Goal: Information Seeking & Learning: Learn about a topic

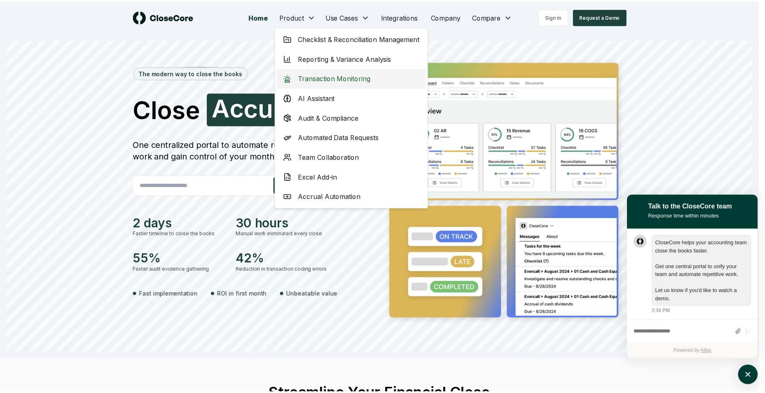
scroll to position [0, 0]
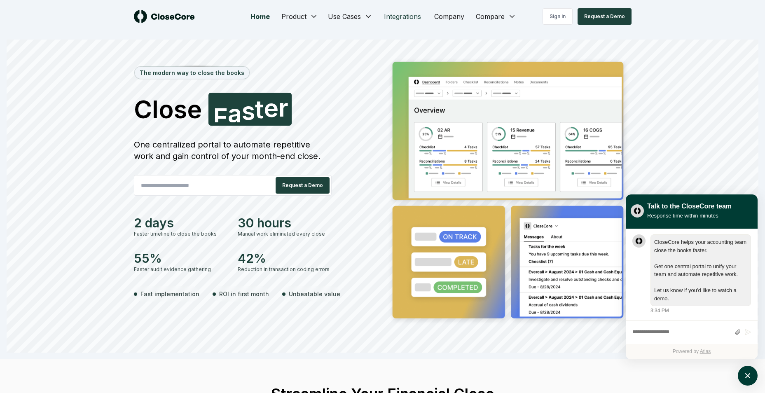
click at [397, 14] on link "Integrations" at bounding box center [402, 16] width 50 height 16
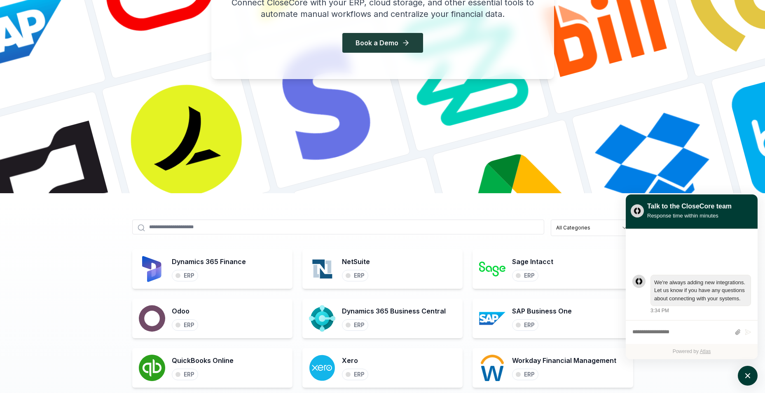
scroll to position [329, 0]
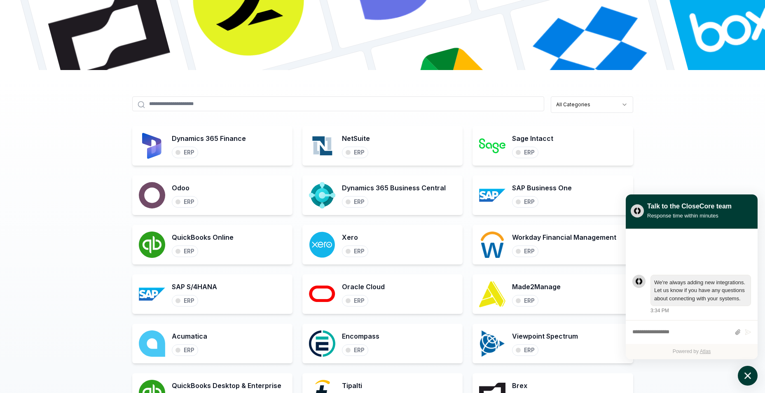
click at [746, 378] on icon "atlas-launcher" at bounding box center [747, 376] width 12 height 12
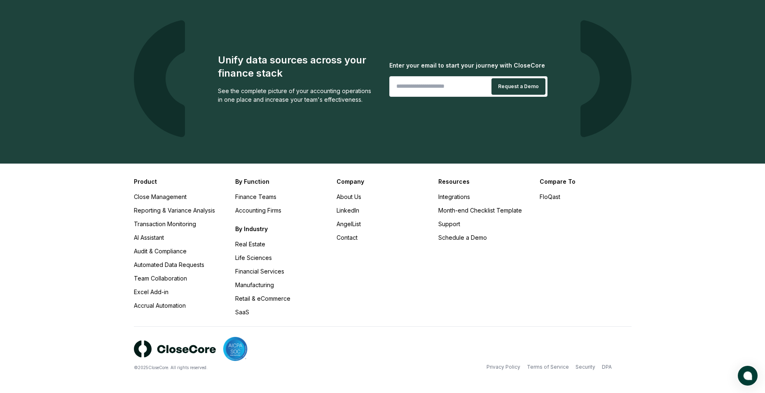
scroll to position [1284, 0]
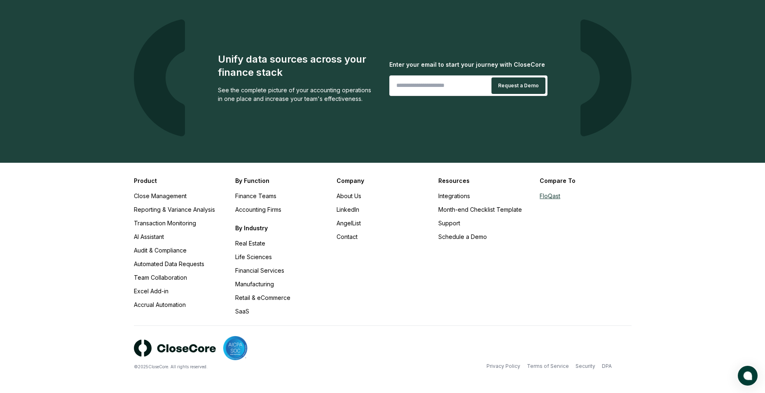
click at [554, 197] on link "FloQast" at bounding box center [549, 195] width 21 height 7
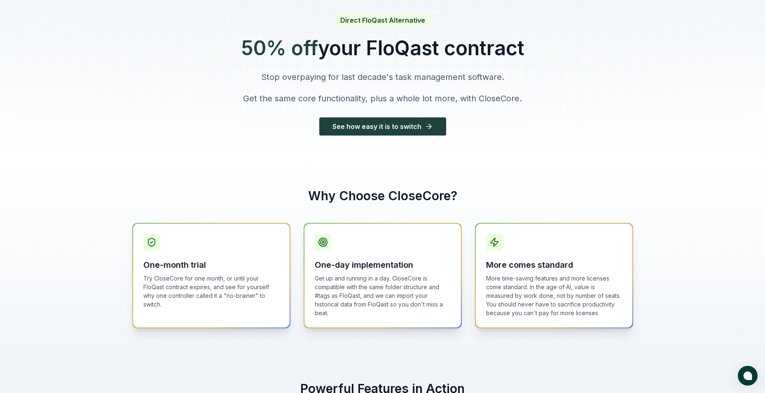
scroll to position [124, 0]
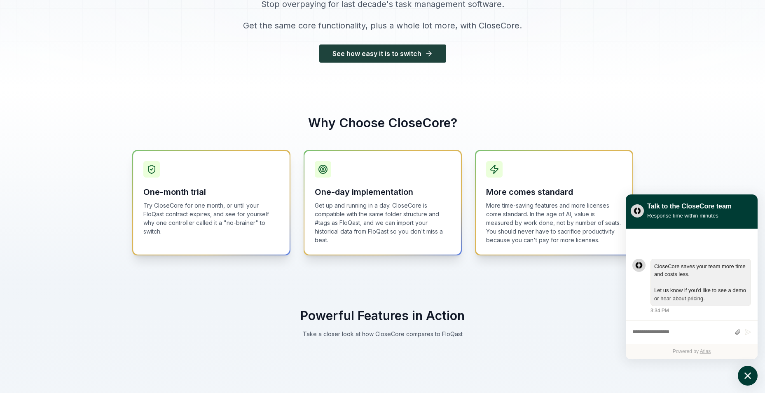
click at [746, 375] on icon "atlas-launcher" at bounding box center [747, 376] width 12 height 12
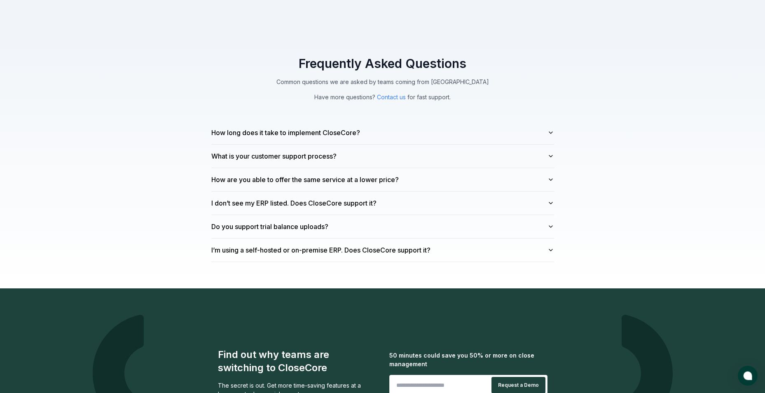
scroll to position [2223, 0]
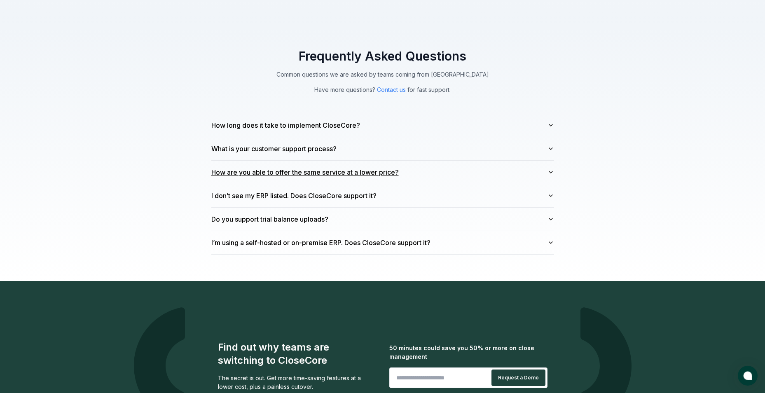
click at [489, 171] on button "How are you able to offer the same service at a lower price?" at bounding box center [382, 172] width 343 height 23
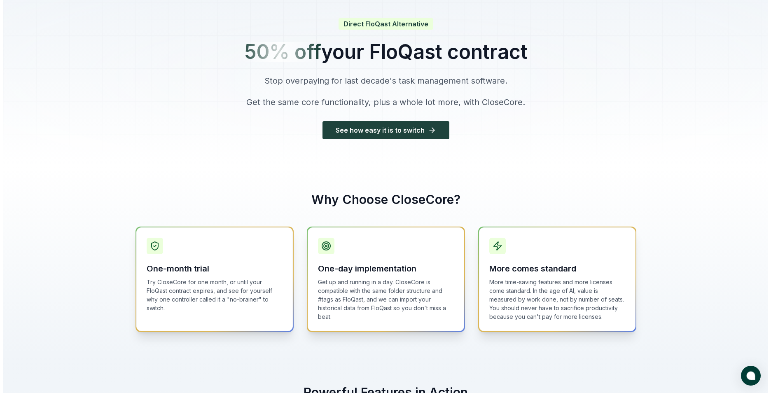
scroll to position [0, 0]
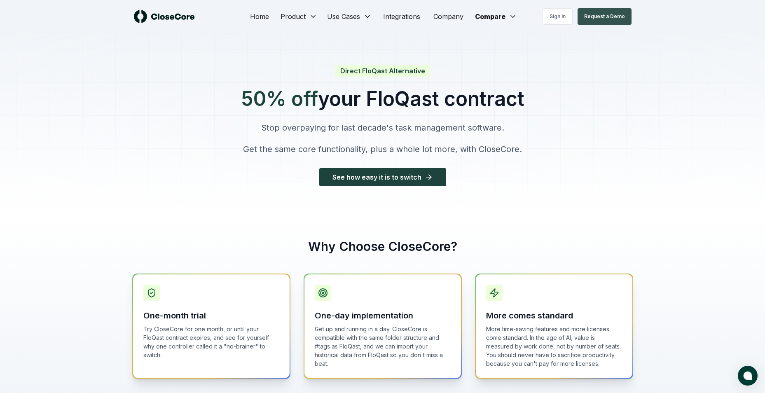
click at [597, 18] on button "Request a Demo" at bounding box center [604, 16] width 54 height 16
